Goal: Information Seeking & Learning: Find specific fact

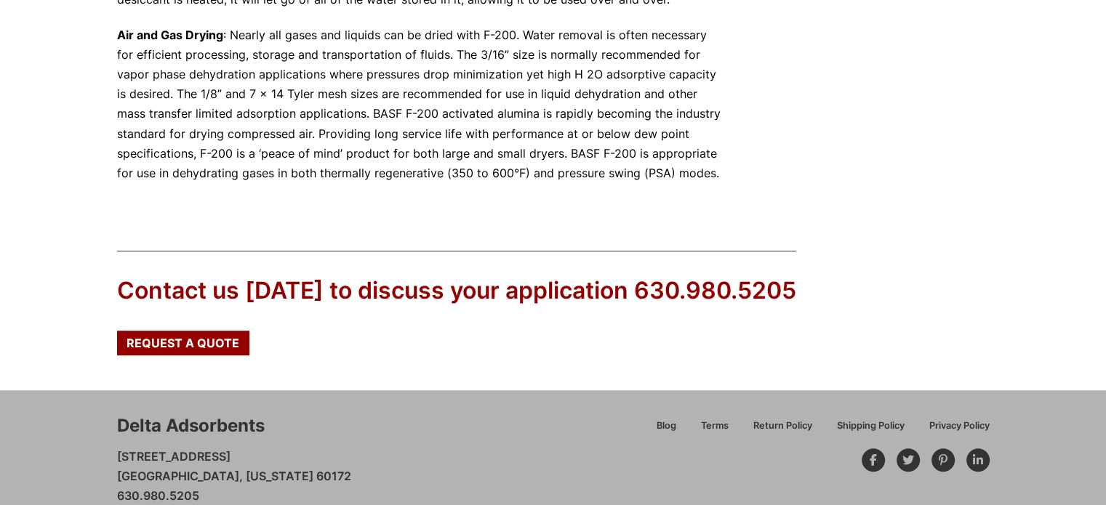
scroll to position [755, 0]
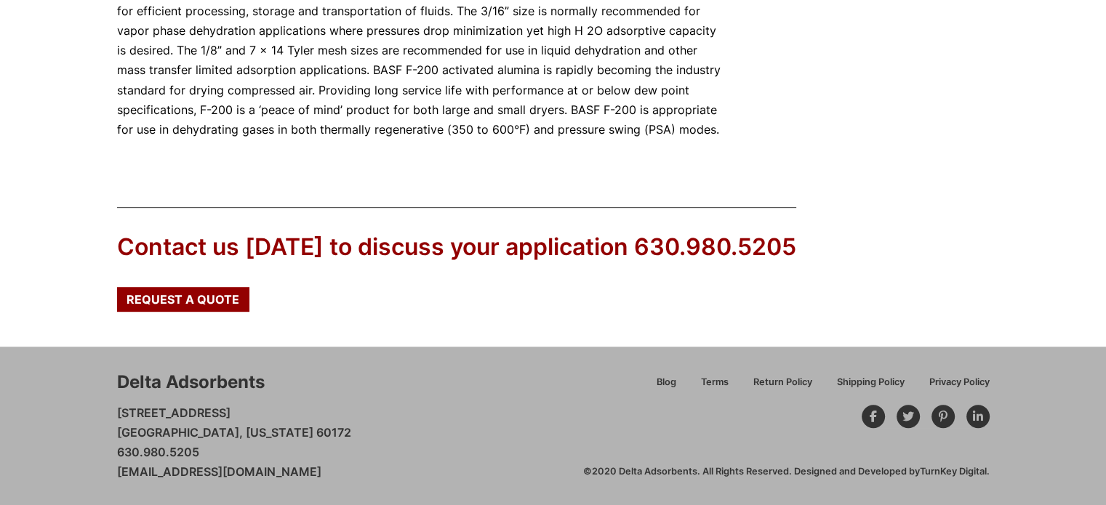
click at [399, 432] on div "Delta Adsorbents 28 Congress Circle W. Roselle, Illinois 60172 630.980.5205 cus…" at bounding box center [350, 426] width 466 height 112
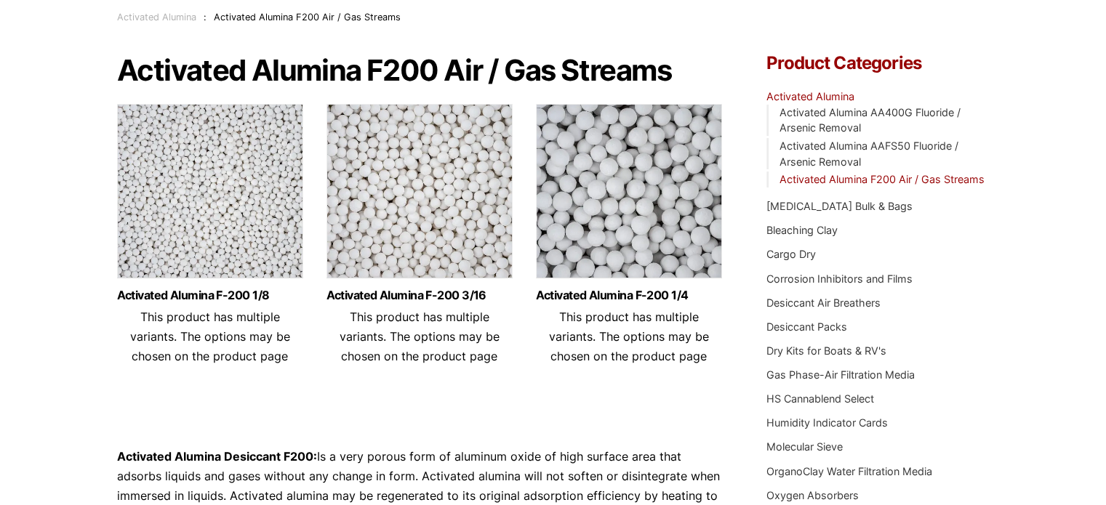
scroll to position [0, 0]
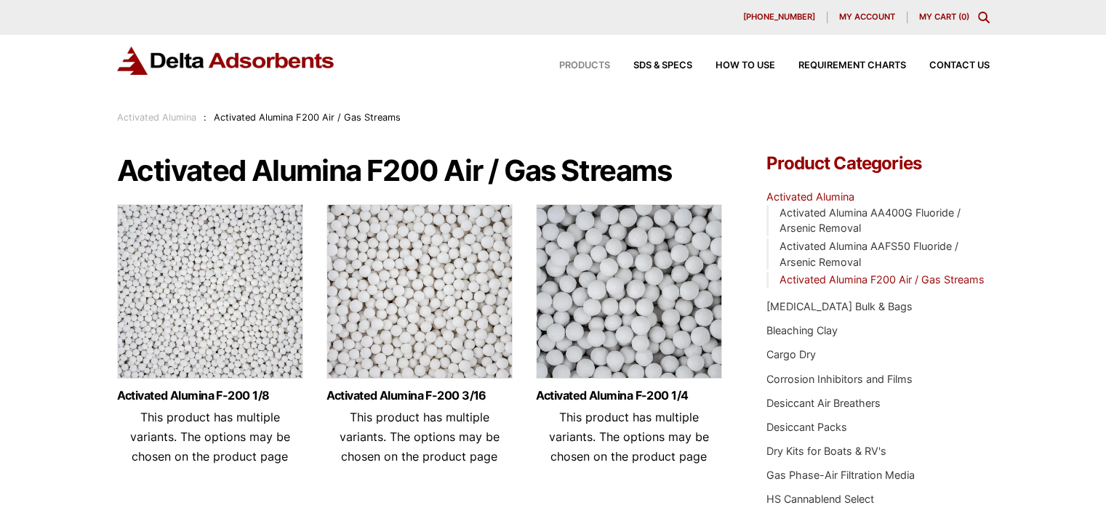
click at [586, 65] on span "Products" at bounding box center [584, 65] width 51 height 9
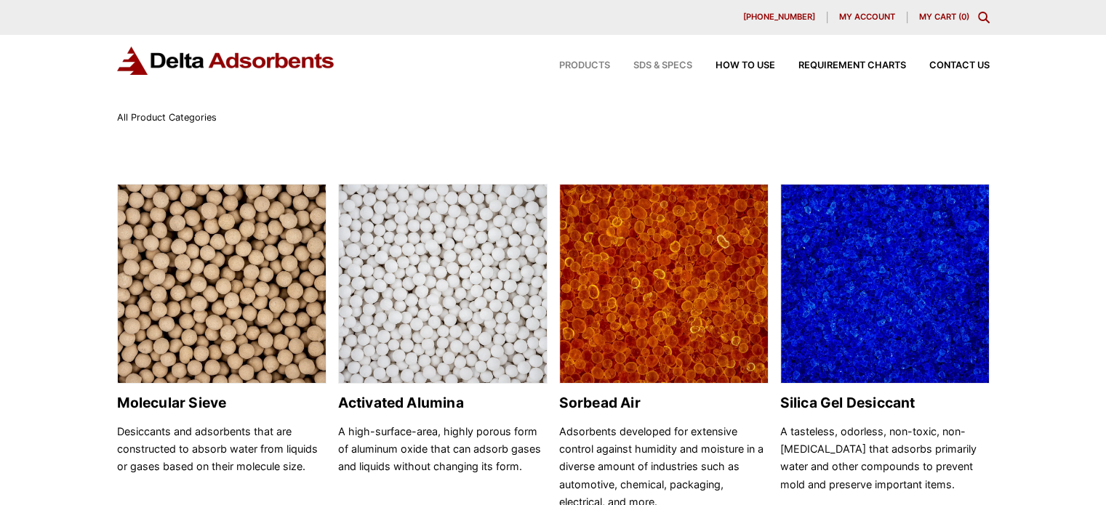
click at [664, 63] on span "SDS & SPECS" at bounding box center [662, 65] width 59 height 9
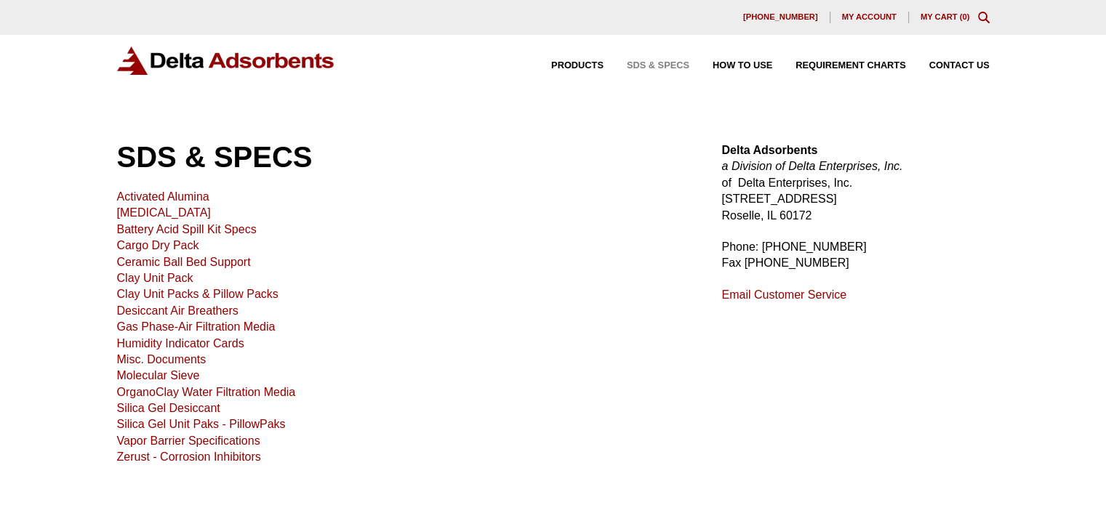
click at [178, 201] on link "Activated Alumina" at bounding box center [163, 196] width 92 height 12
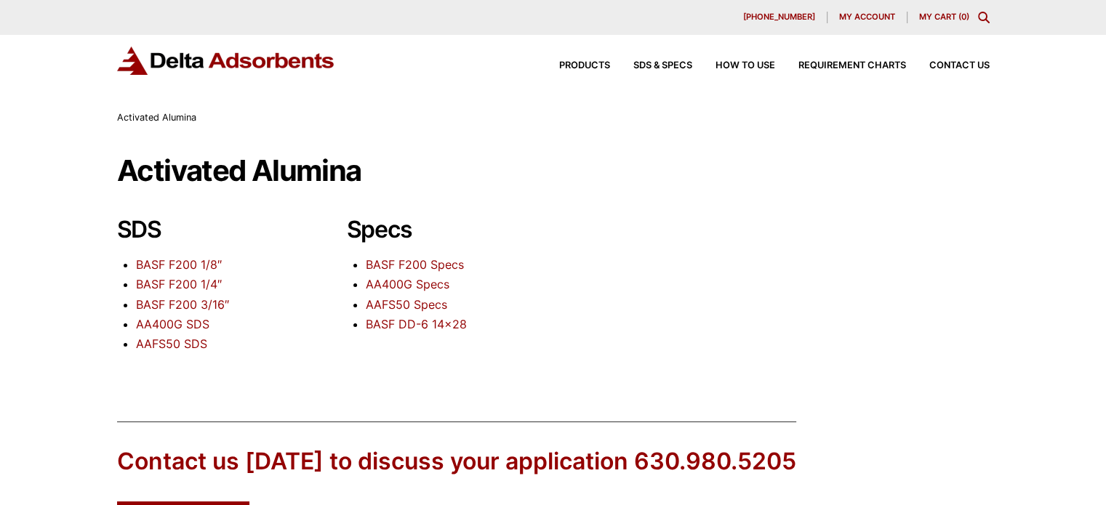
click at [183, 263] on link "BASF F200 1/8″" at bounding box center [179, 264] width 86 height 15
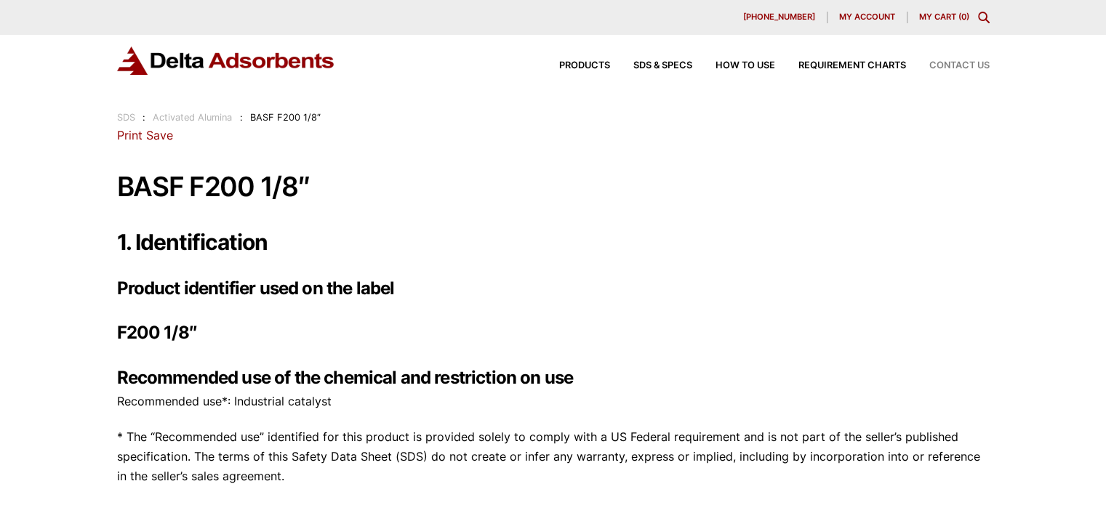
click at [965, 66] on span "Contact Us" at bounding box center [959, 65] width 60 height 9
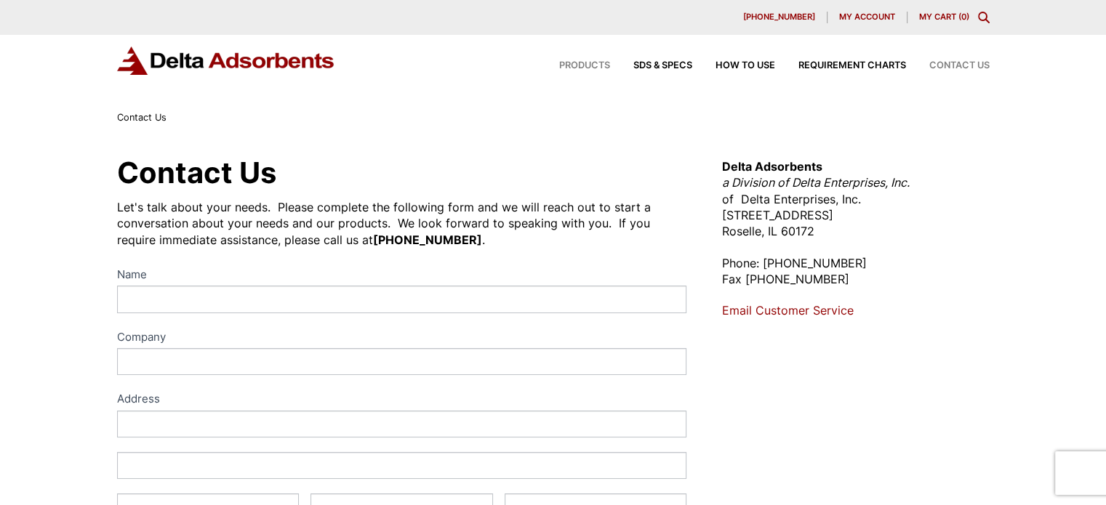
click at [584, 63] on span "Products" at bounding box center [584, 65] width 51 height 9
